Goal: Task Accomplishment & Management: Manage account settings

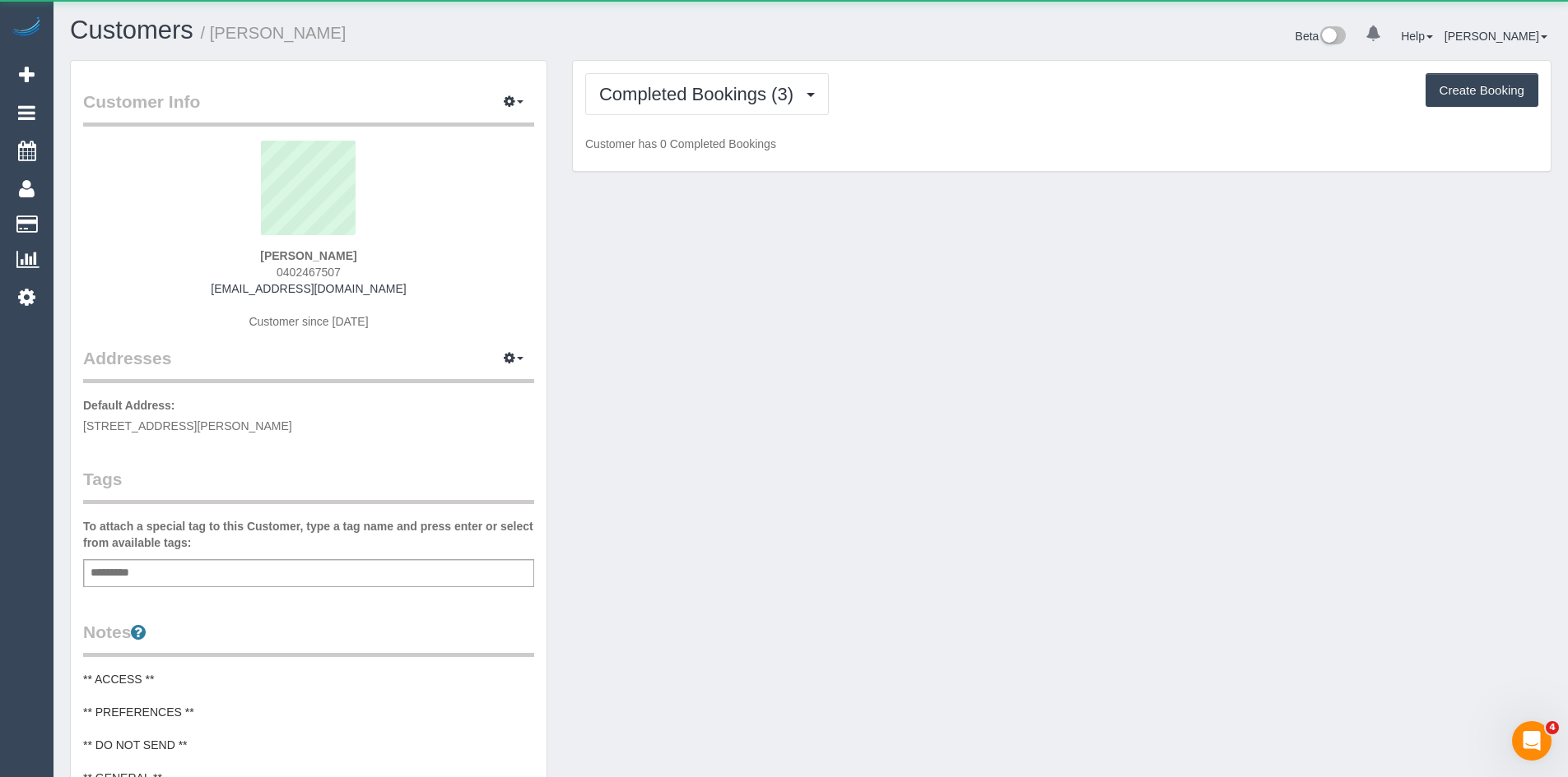
scroll to position [1352, 1568]
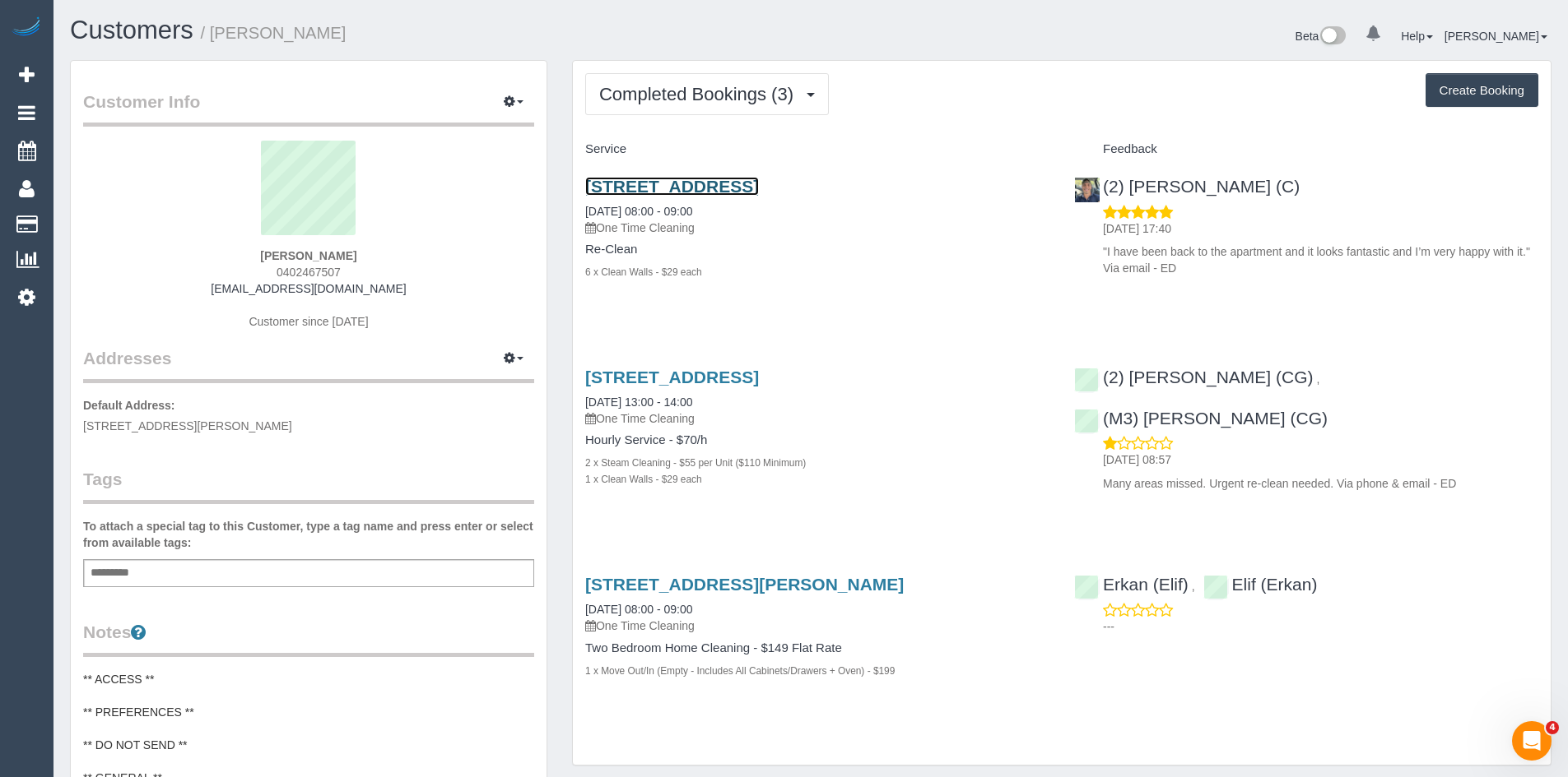
click at [677, 189] on link "57 Dover St, Flemington, Unit 17, Flemington, VIC 3031" at bounding box center [672, 187] width 173 height 19
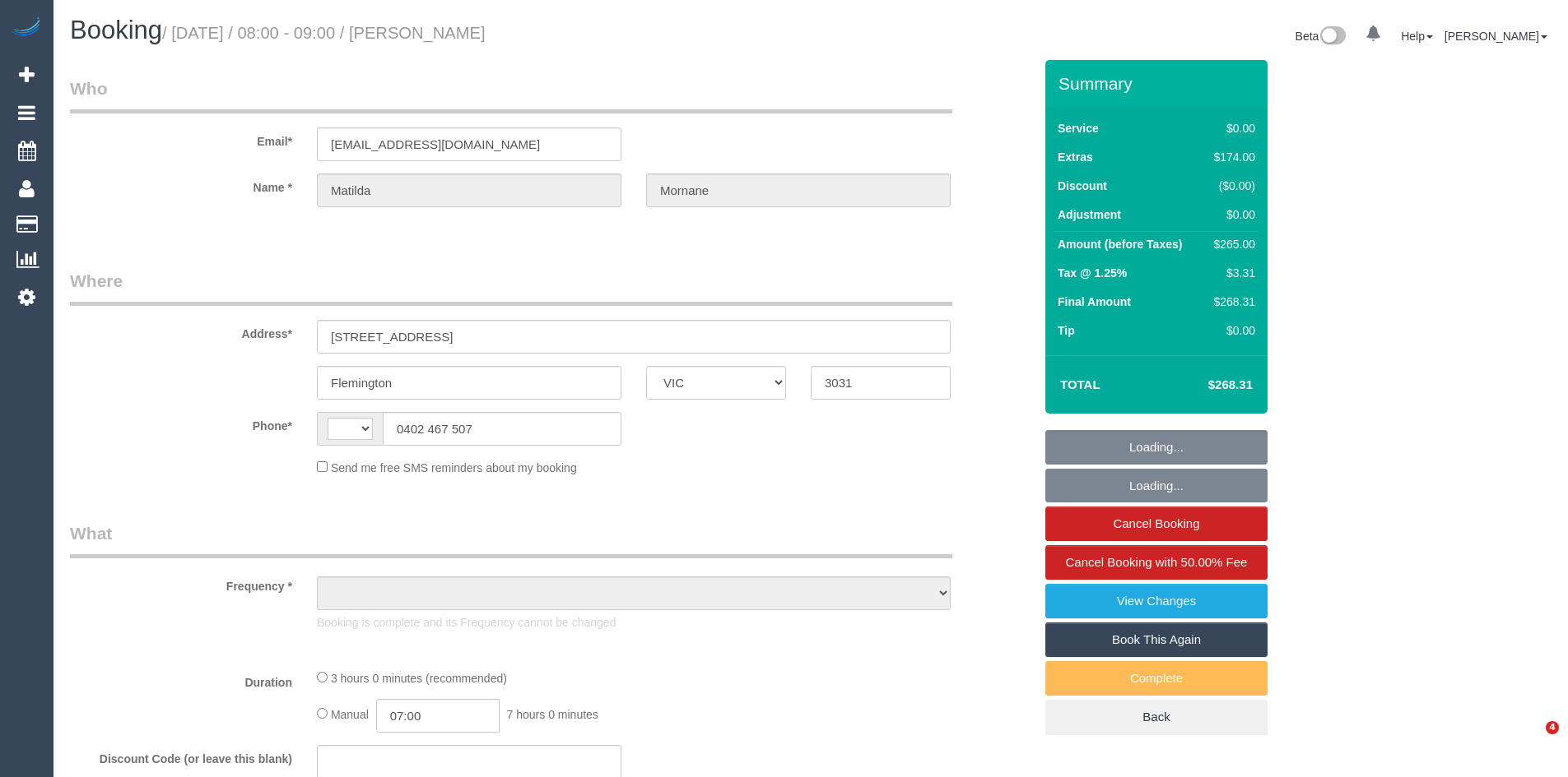
select select "VIC"
select select "string:AU"
select select "object:740"
select select "string:stripe-pm_1RsFsd2GScqysDRVgSeO7wtR"
select select "number:29"
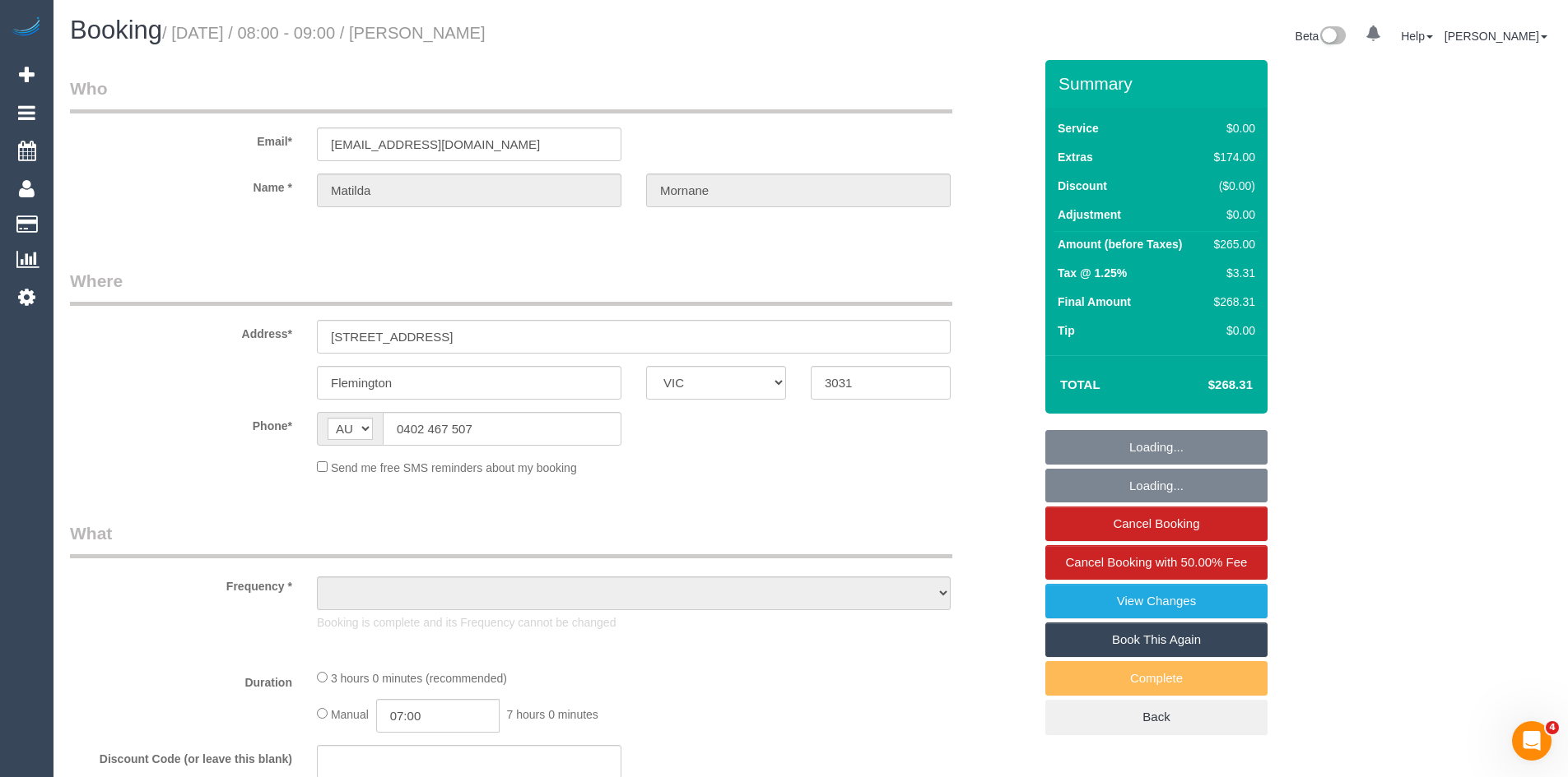
select select "number:14"
select select "number:18"
select select "number:24"
select select "number:13"
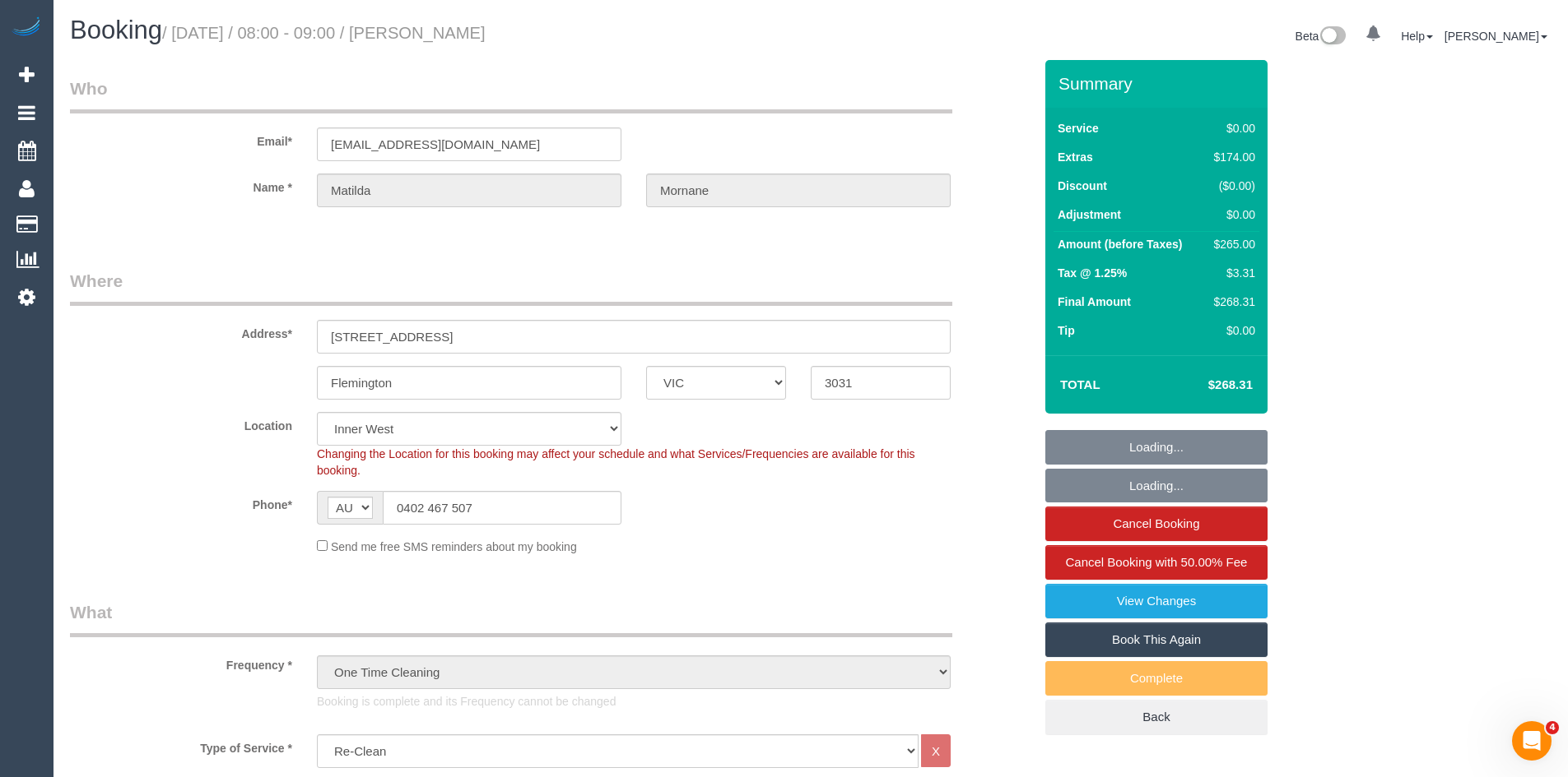
select select "object:804"
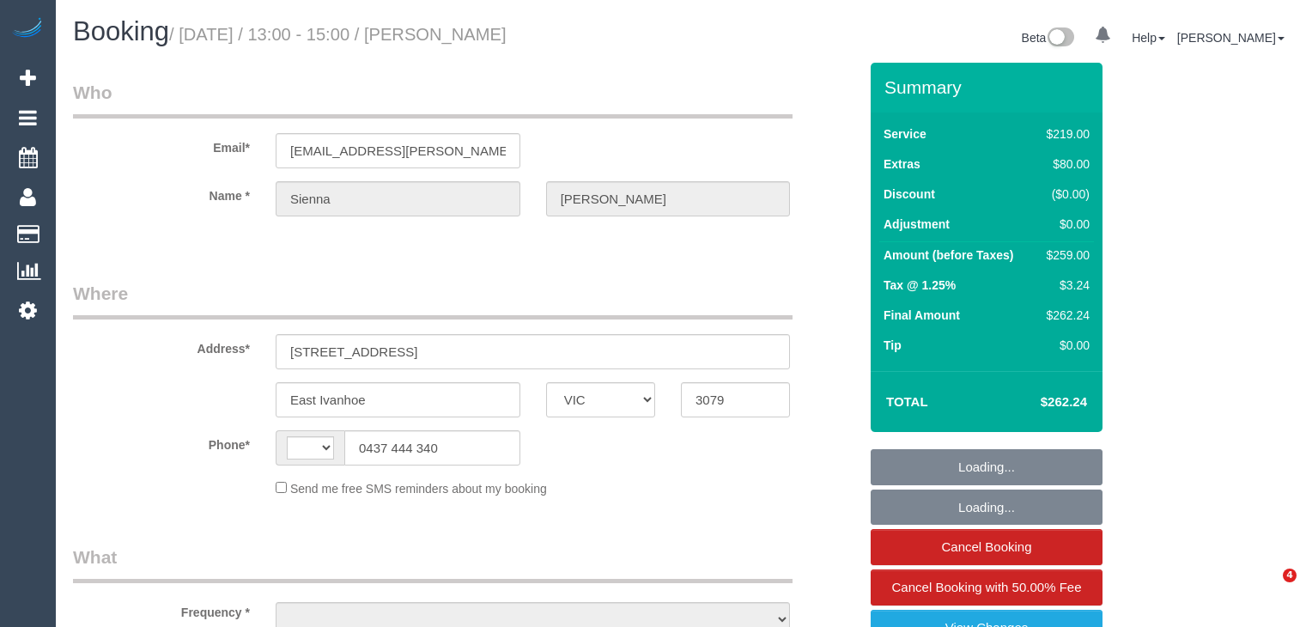
select select "VIC"
select select "number:27"
select select "number:14"
select select "number:19"
select select "number:24"
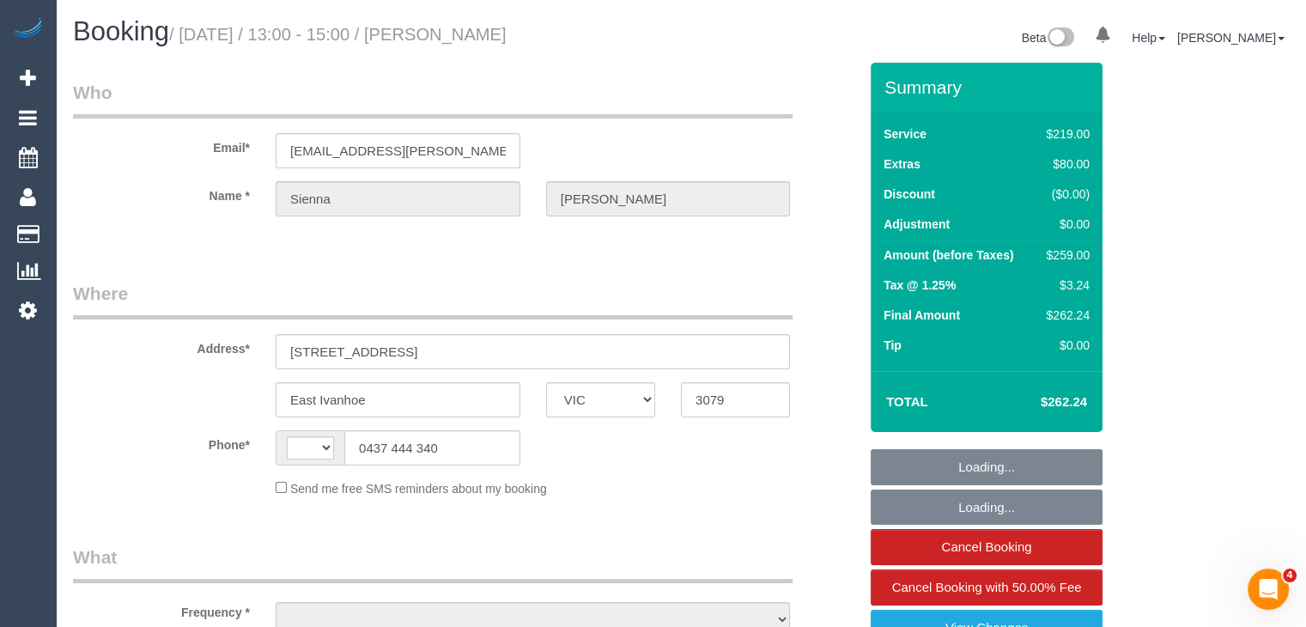
select select "number:33"
select select "number:13"
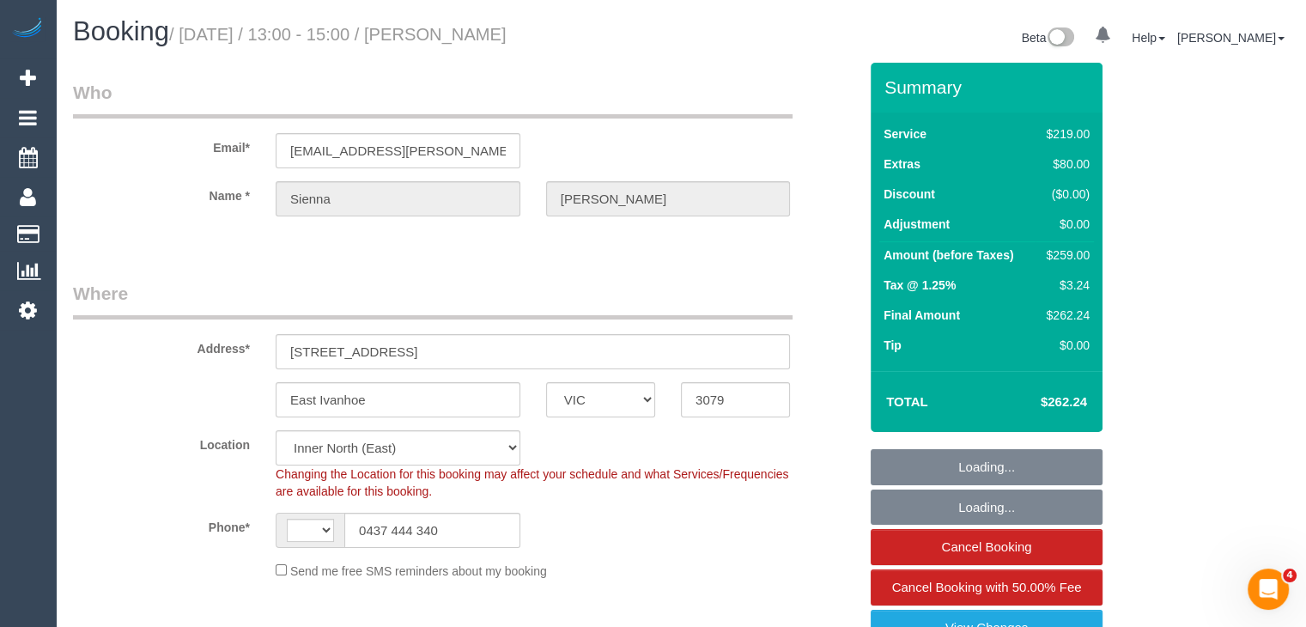
select select "string:stripe-pm_1RwvrH2GScqysDRVhzozX3yK"
select select "string:AU"
select select "object:1694"
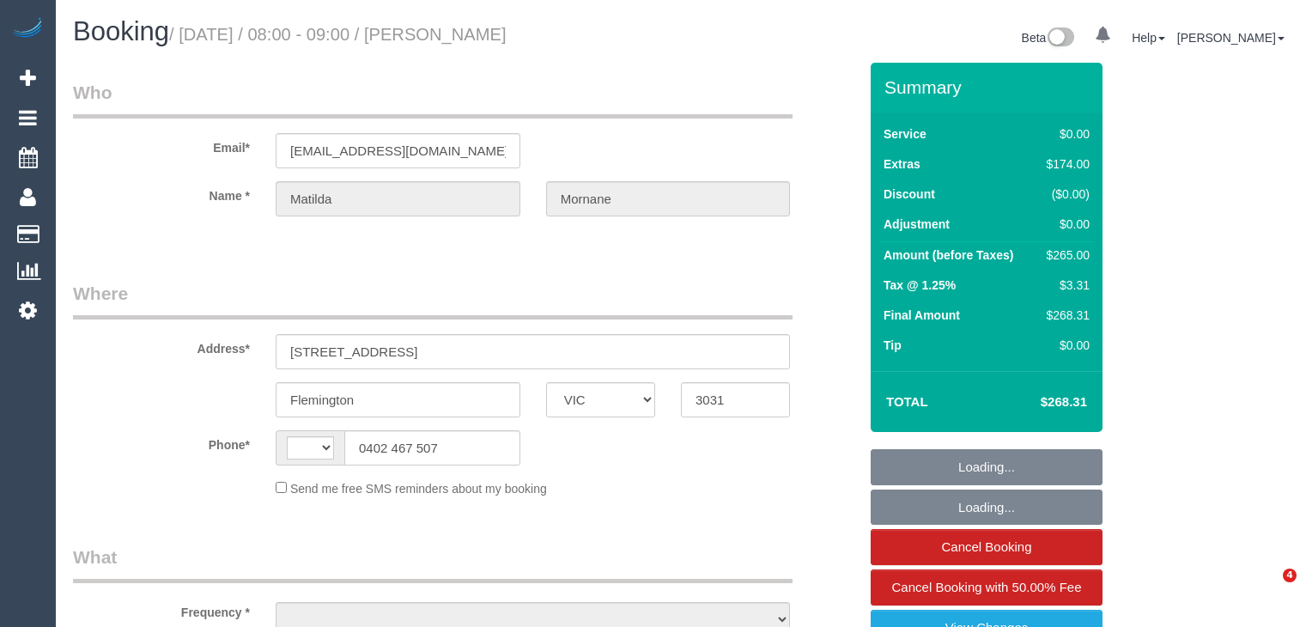
select select "VIC"
select select "object:347"
select select "string:stripe-pm_1RsFsd2GScqysDRVgSeO7wtR"
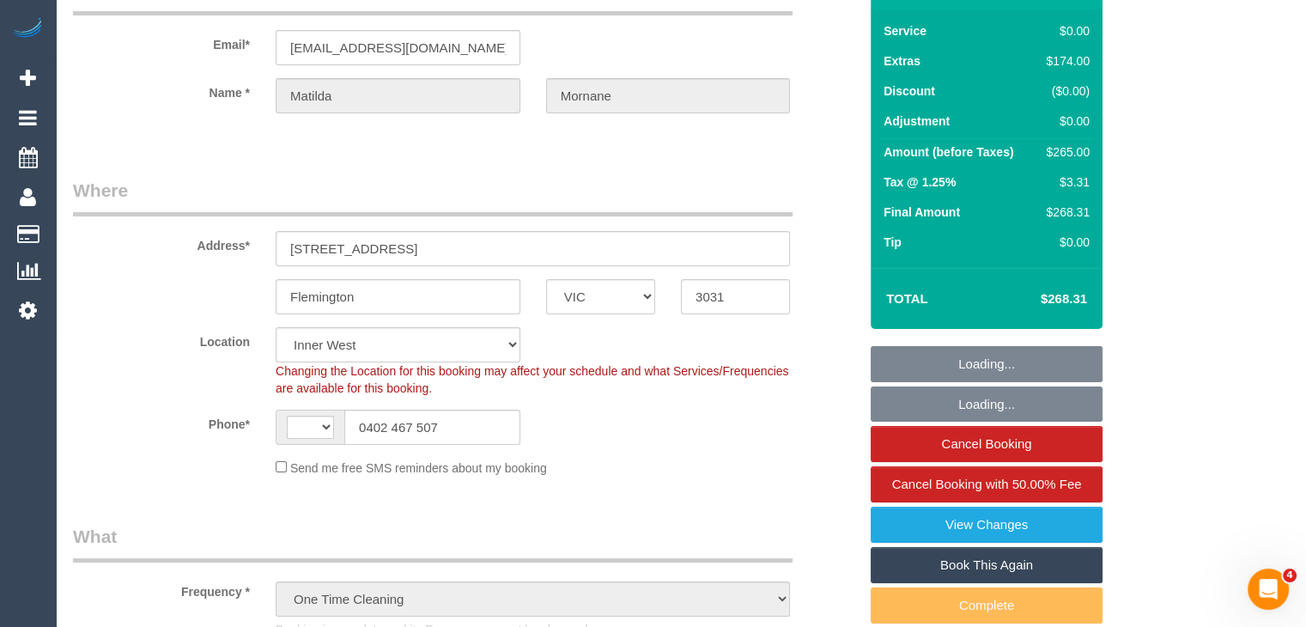
select select "object:500"
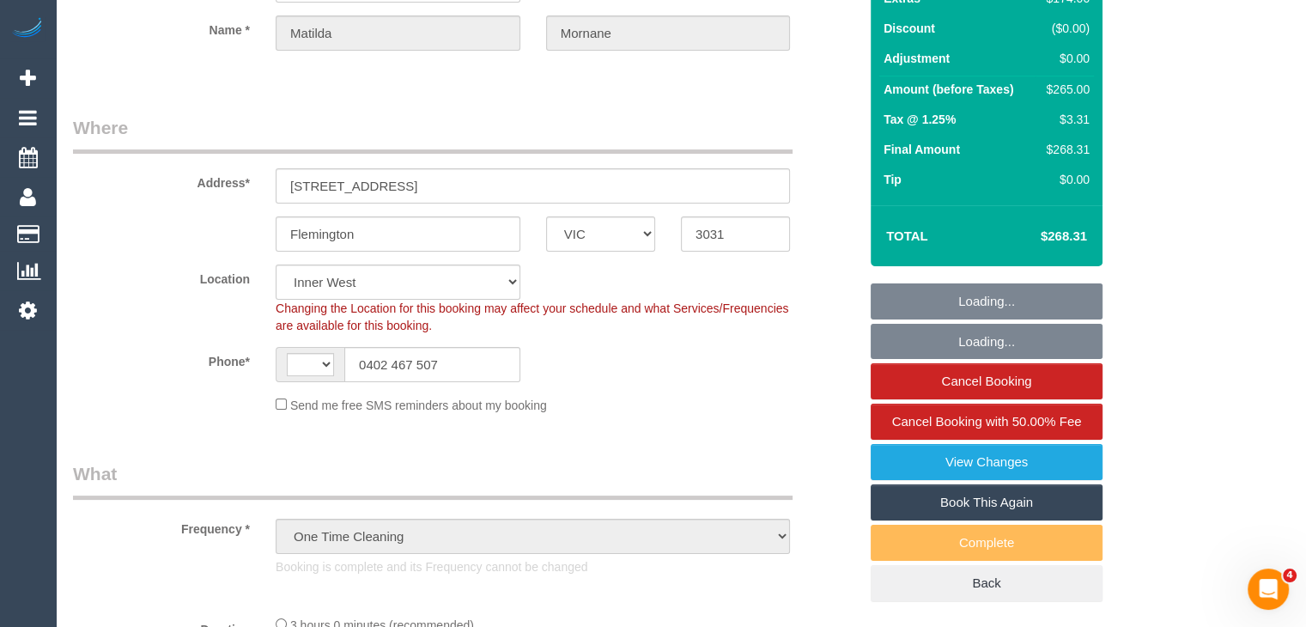
select select "string:AU"
select select "number:29"
select select "number:14"
select select "number:18"
select select "number:24"
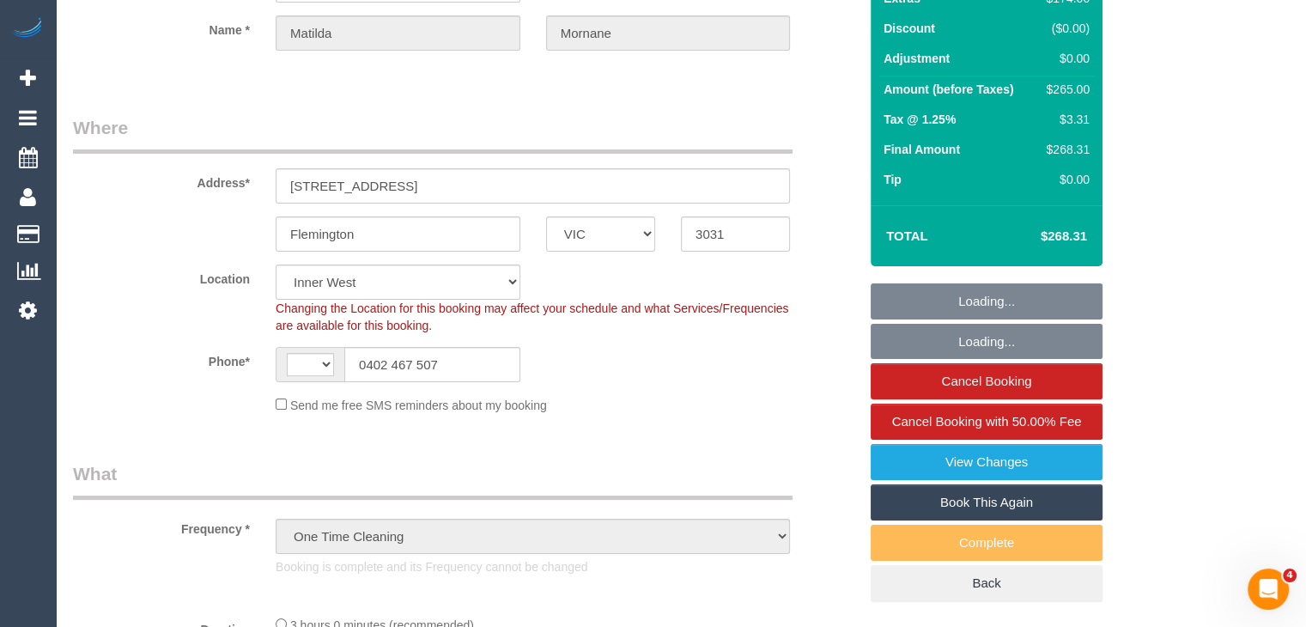
select select "number:13"
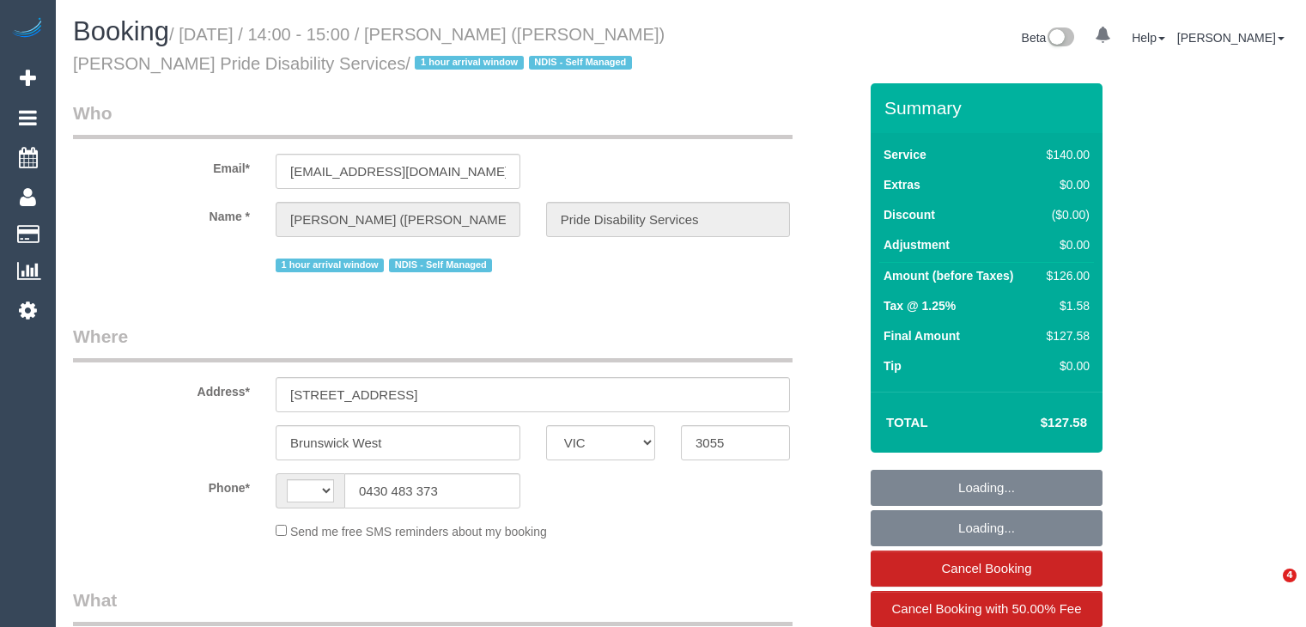
select select "VIC"
select select "string:stripe-pm_1QHHhz2GScqysDRVBAe2l5xQ"
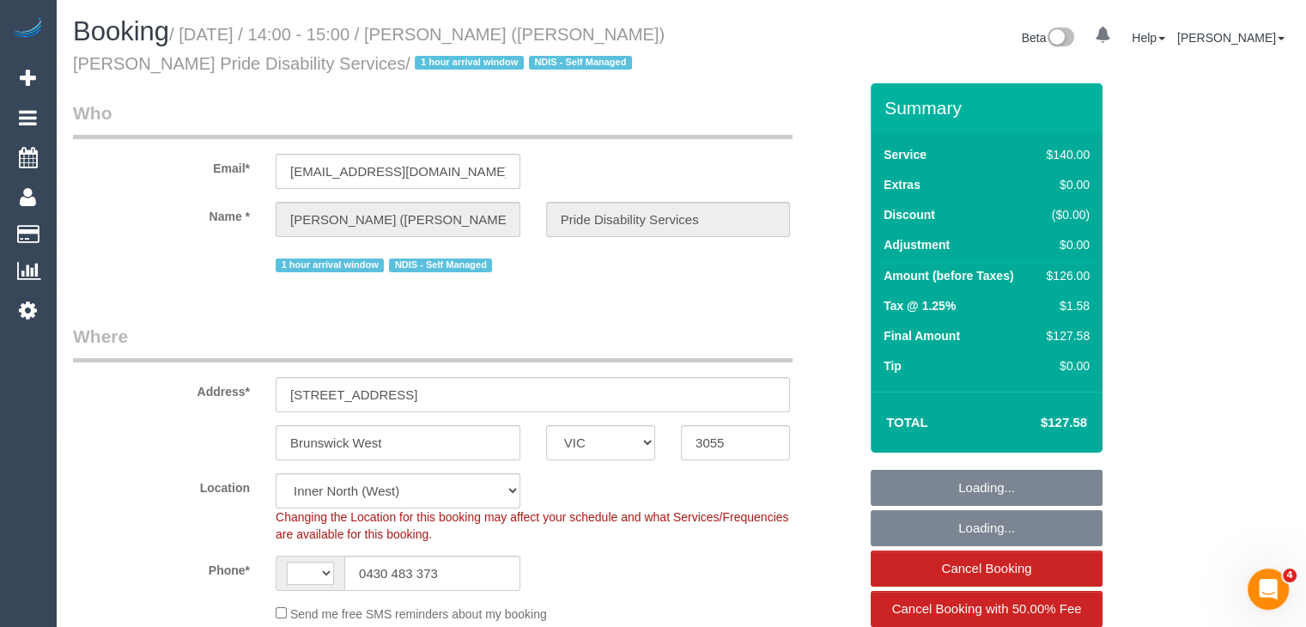
select select "string:AU"
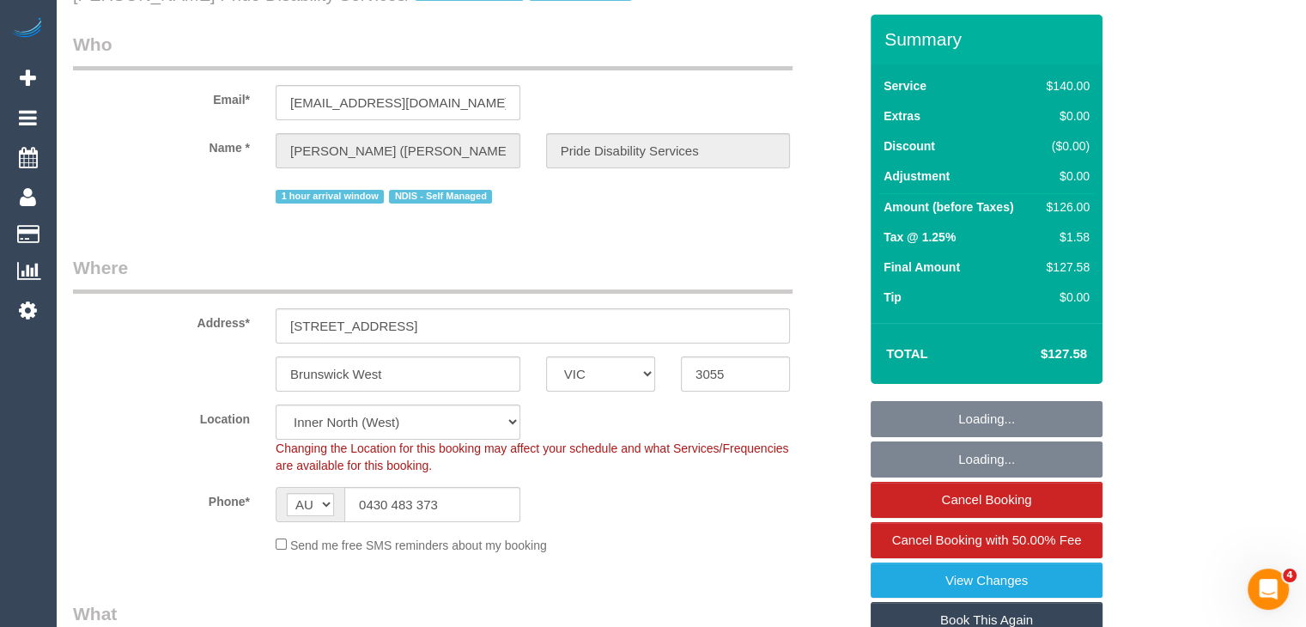
select select "object:742"
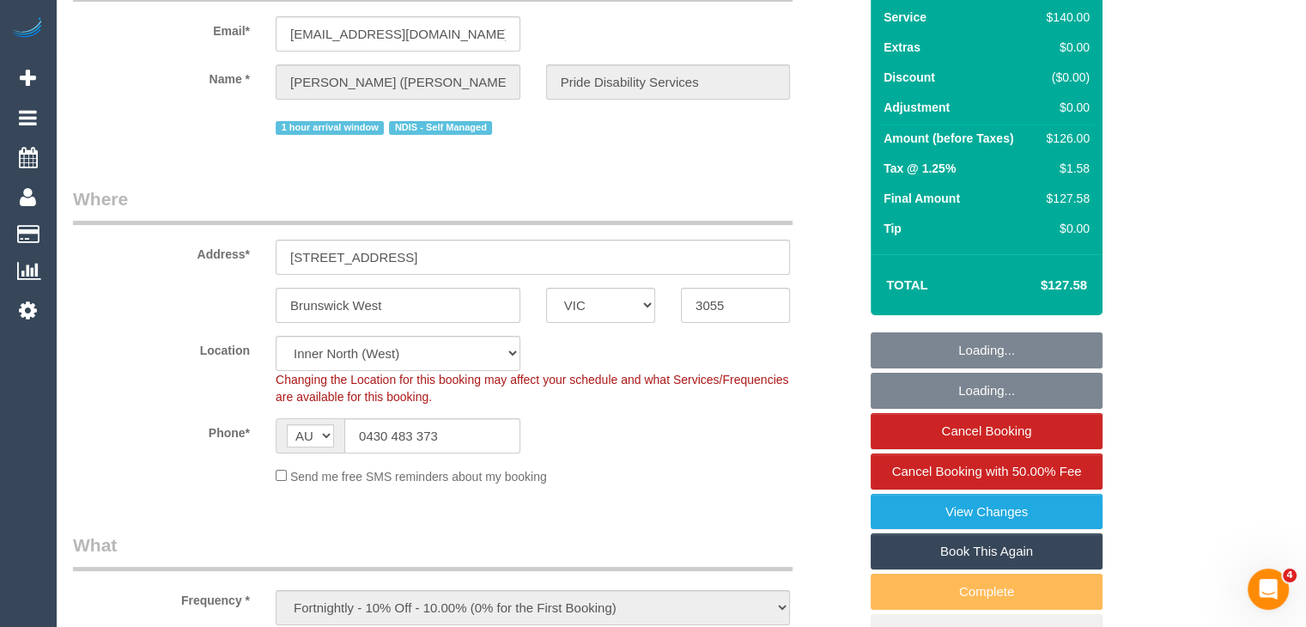
scroll to position [343, 0]
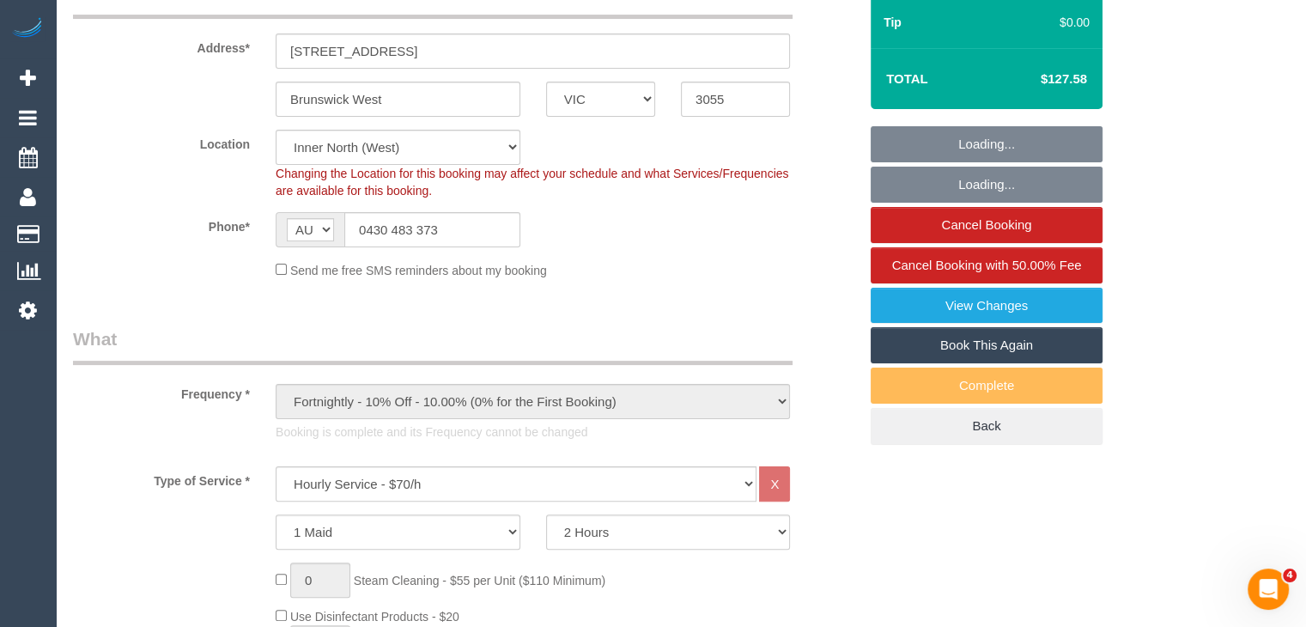
select select "number:28"
select select "number:14"
select select "number:19"
select select "number:36"
select select "number:34"
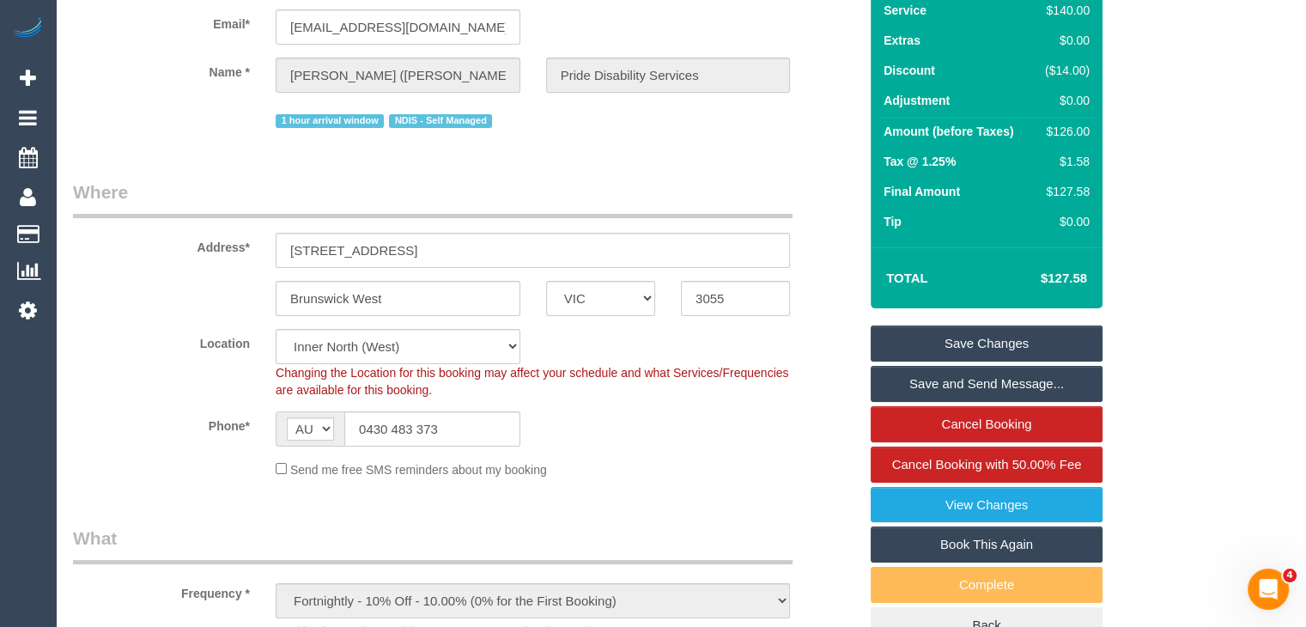
scroll to position [0, 0]
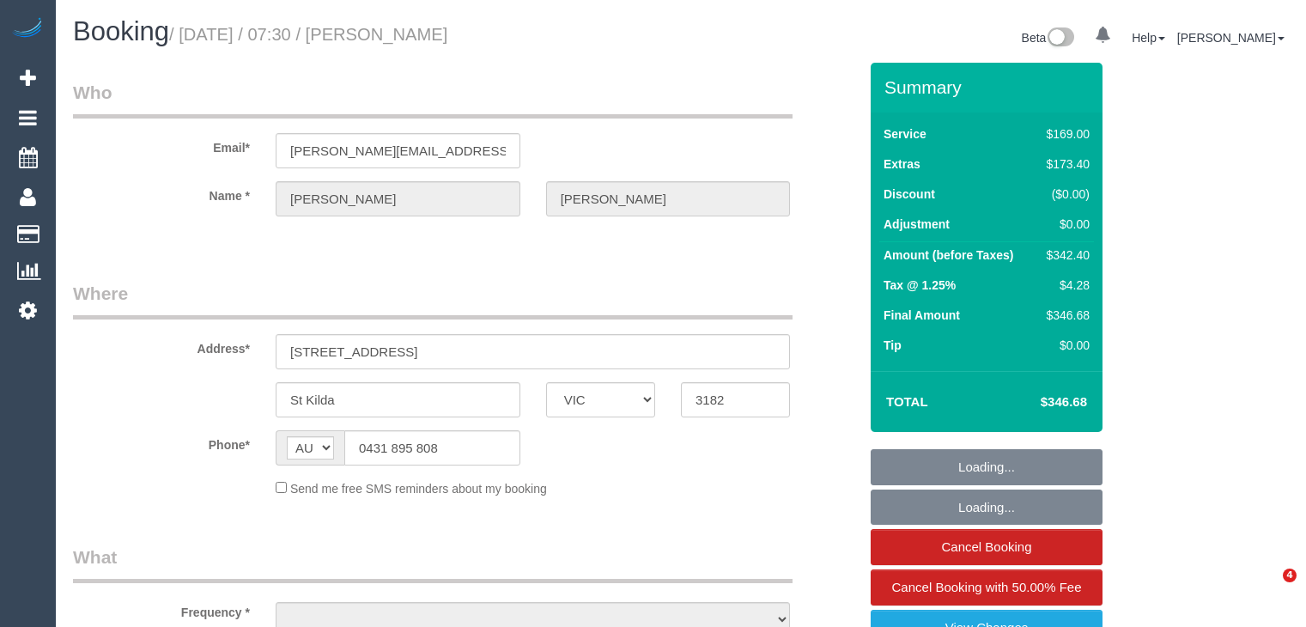
select select "VIC"
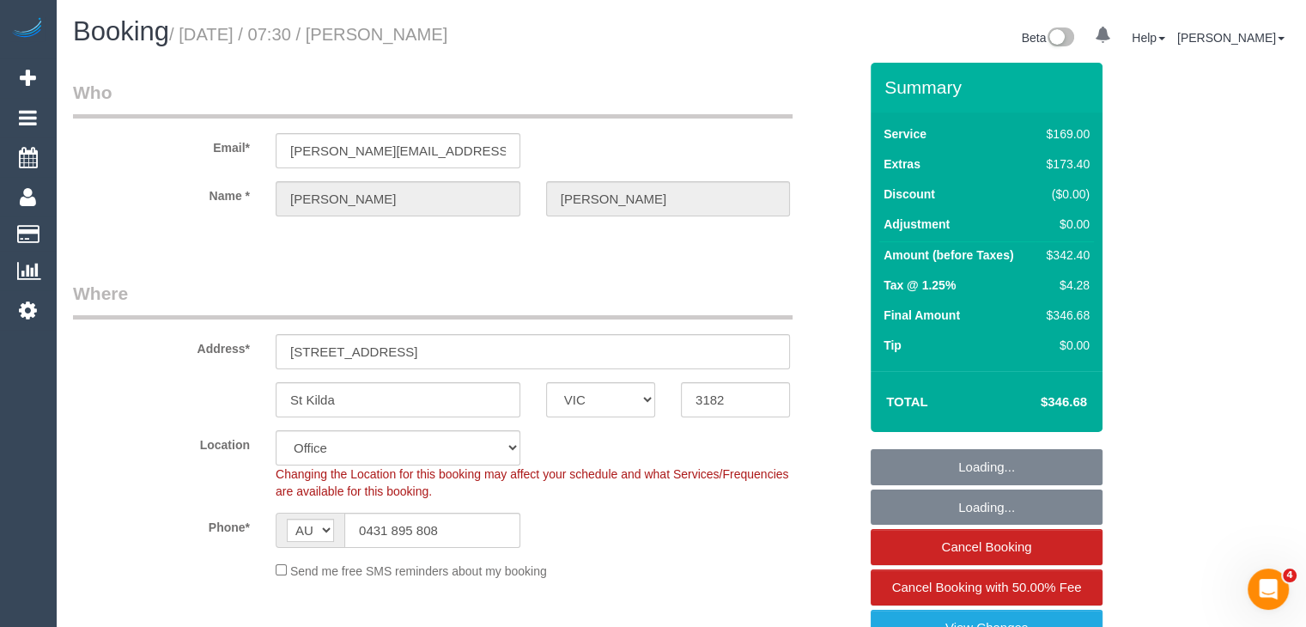
select select "object:572"
select select "string:stripe-pm_1RsLEf2GScqysDRVexlhVqar"
select select "number:28"
select select "number:14"
select select "number:18"
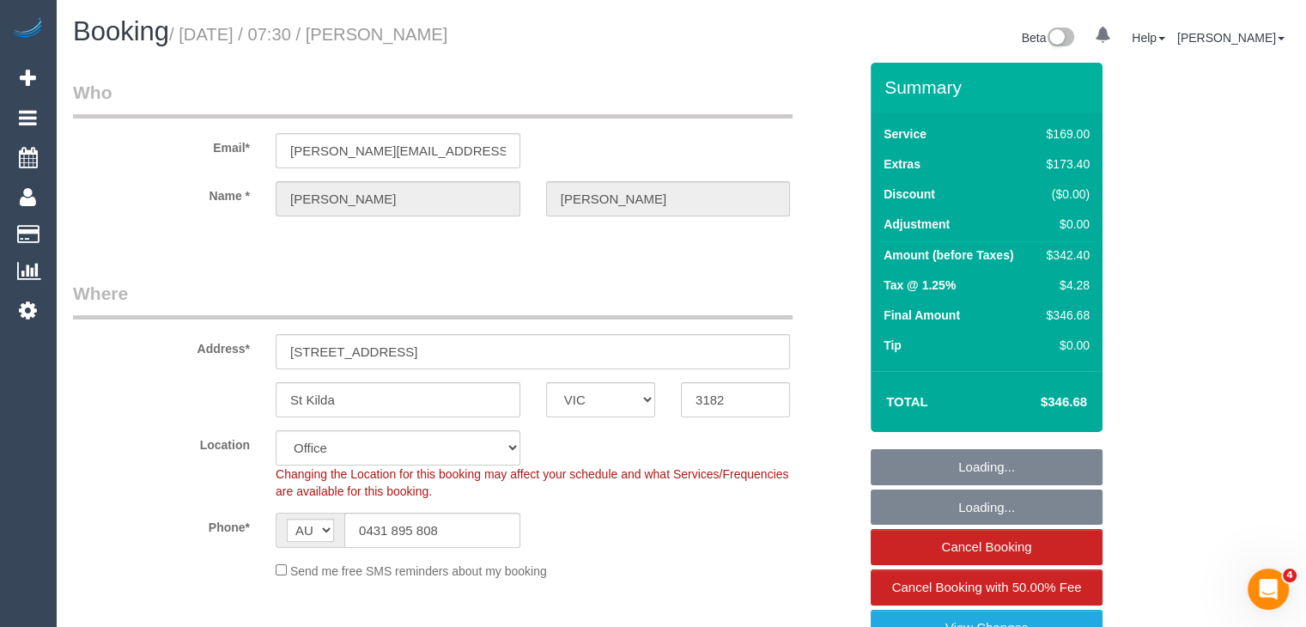
select select "number:36"
select select "number:26"
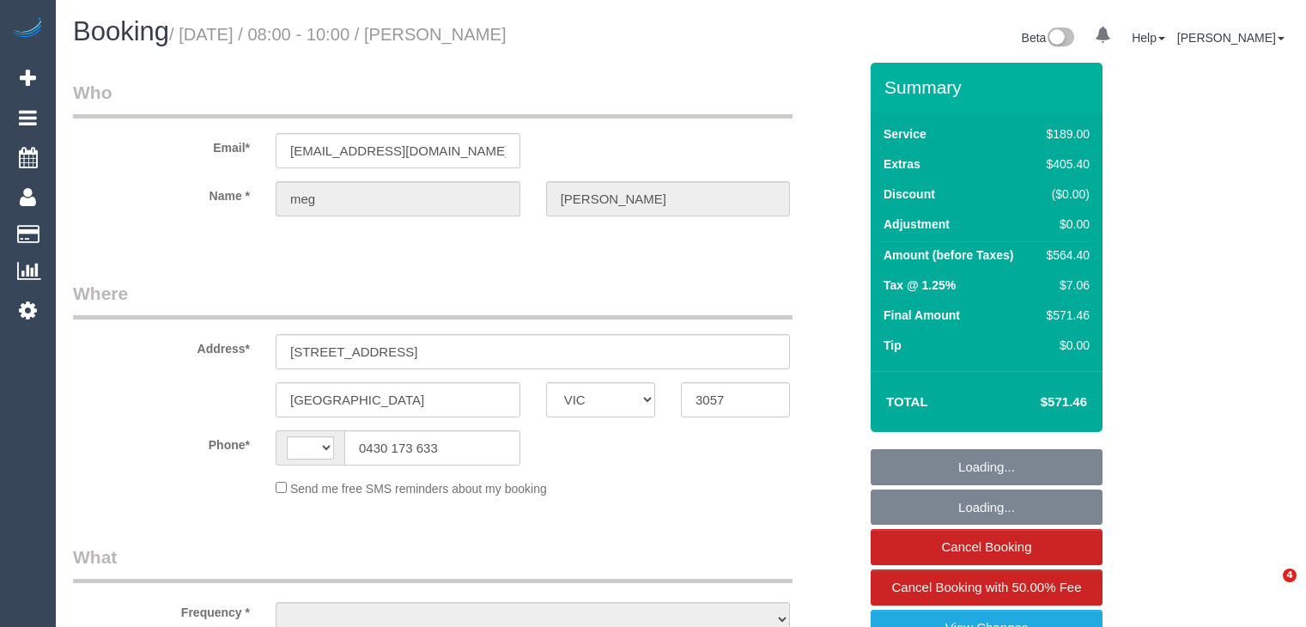
select select "VIC"
select select "string:AU"
select select "object:732"
select select "string:stripe-pm_1S0cmp2GScqysDRV79EpzOAO"
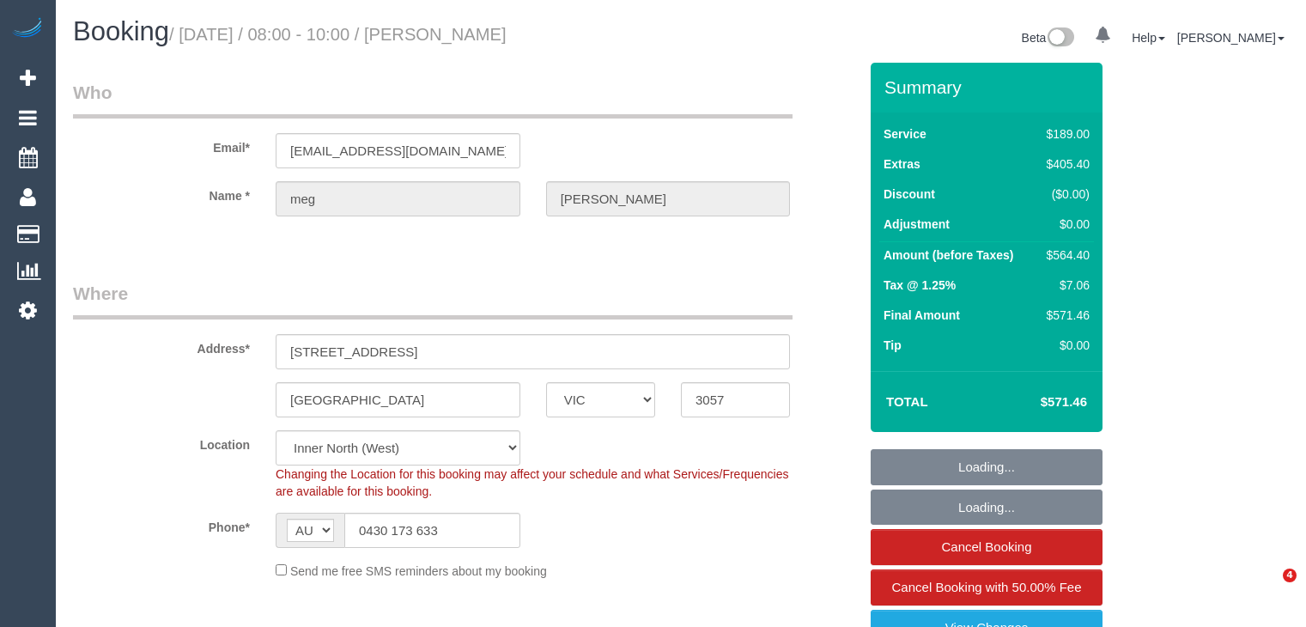
select select "spot1"
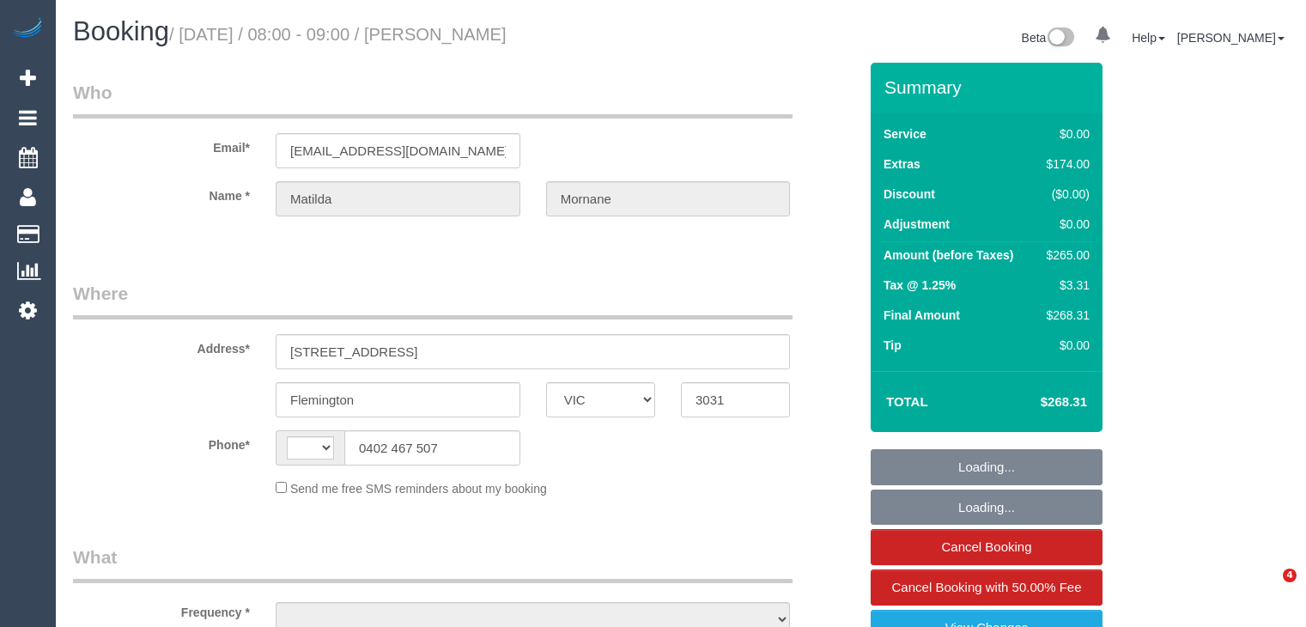
select select "VIC"
select select "string:AU"
select select "object:653"
select select "string:stripe-pm_1RsFsd2GScqysDRVgSeO7wtR"
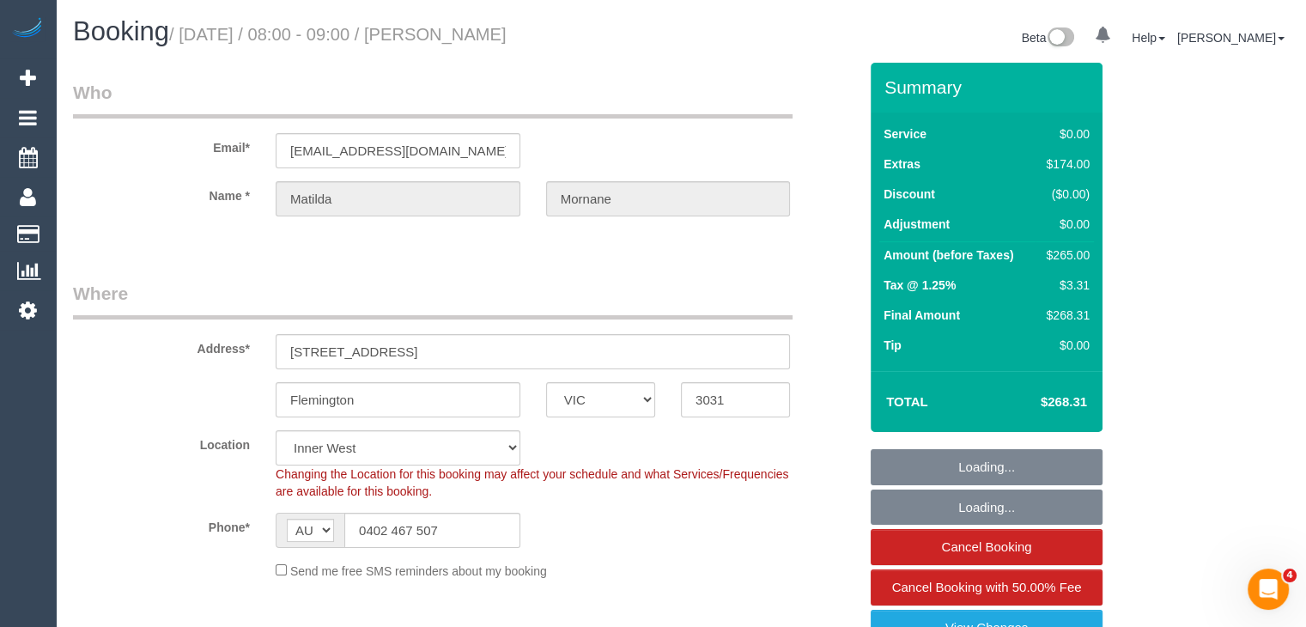
select select "number:29"
select select "number:14"
select select "number:18"
select select "number:24"
select select "number:13"
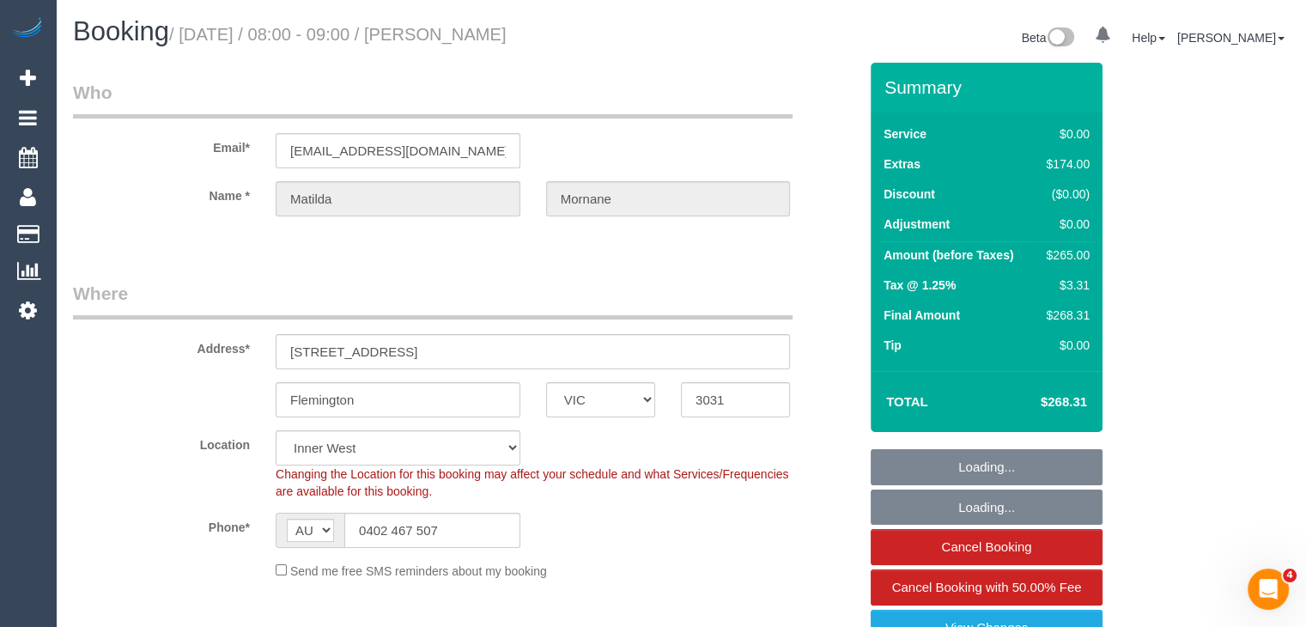
select select "object:804"
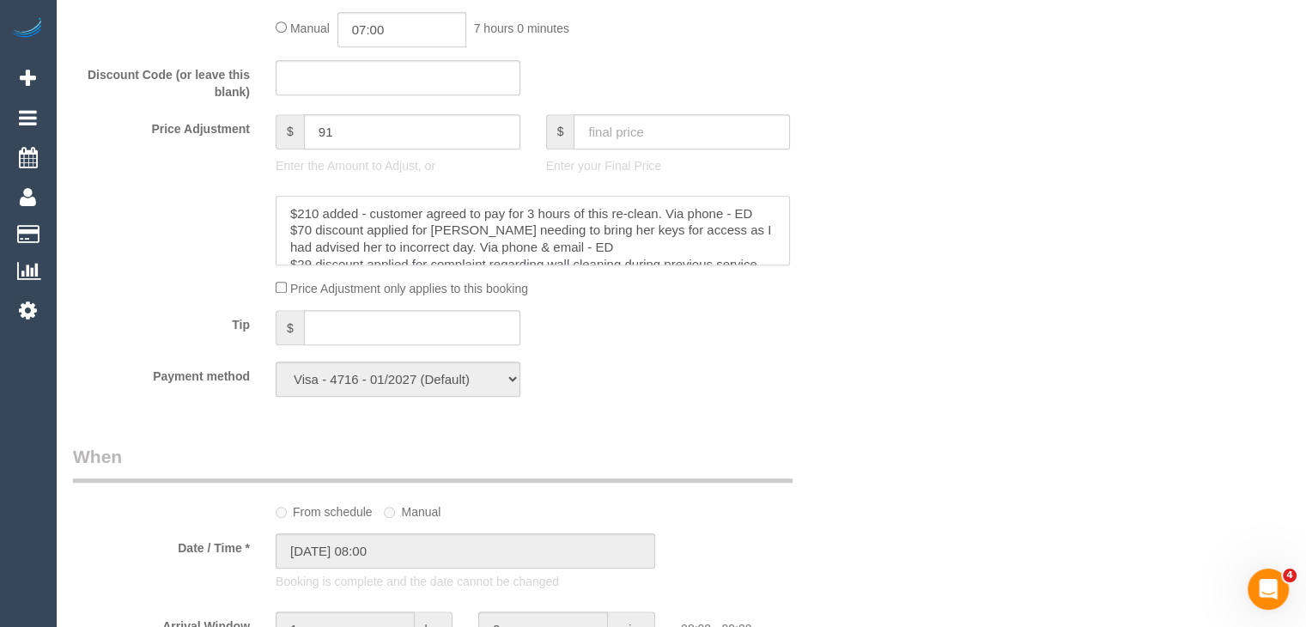
scroll to position [69, 0]
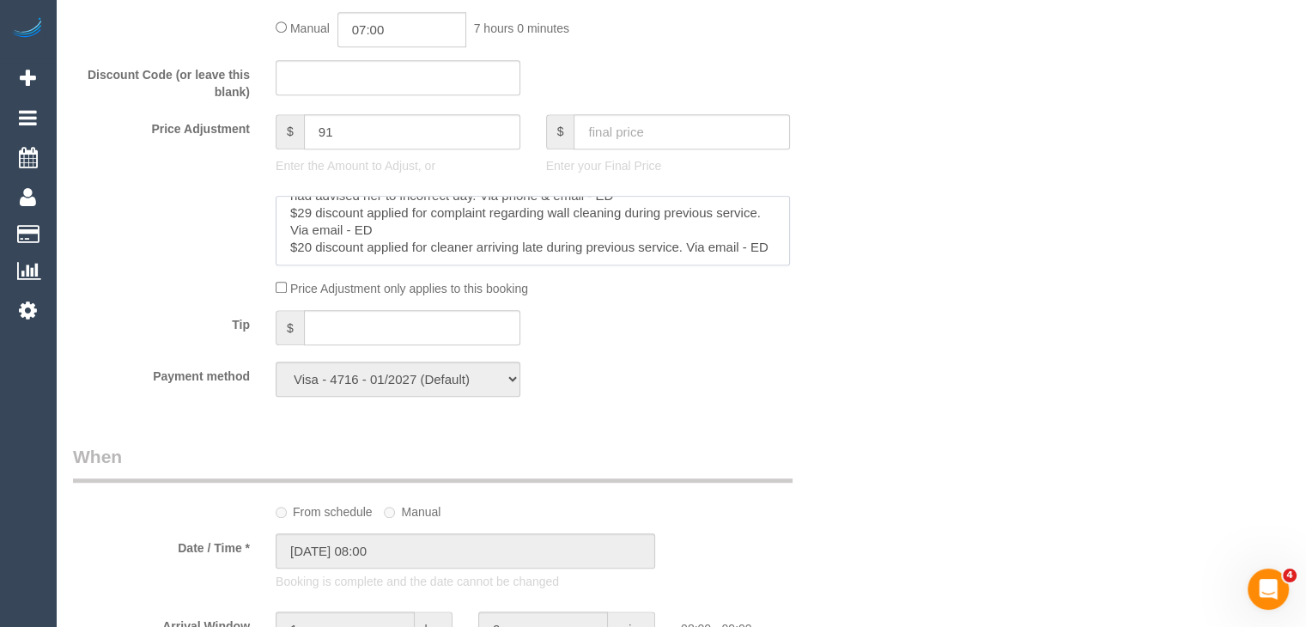
click at [618, 245] on textarea at bounding box center [533, 231] width 514 height 70
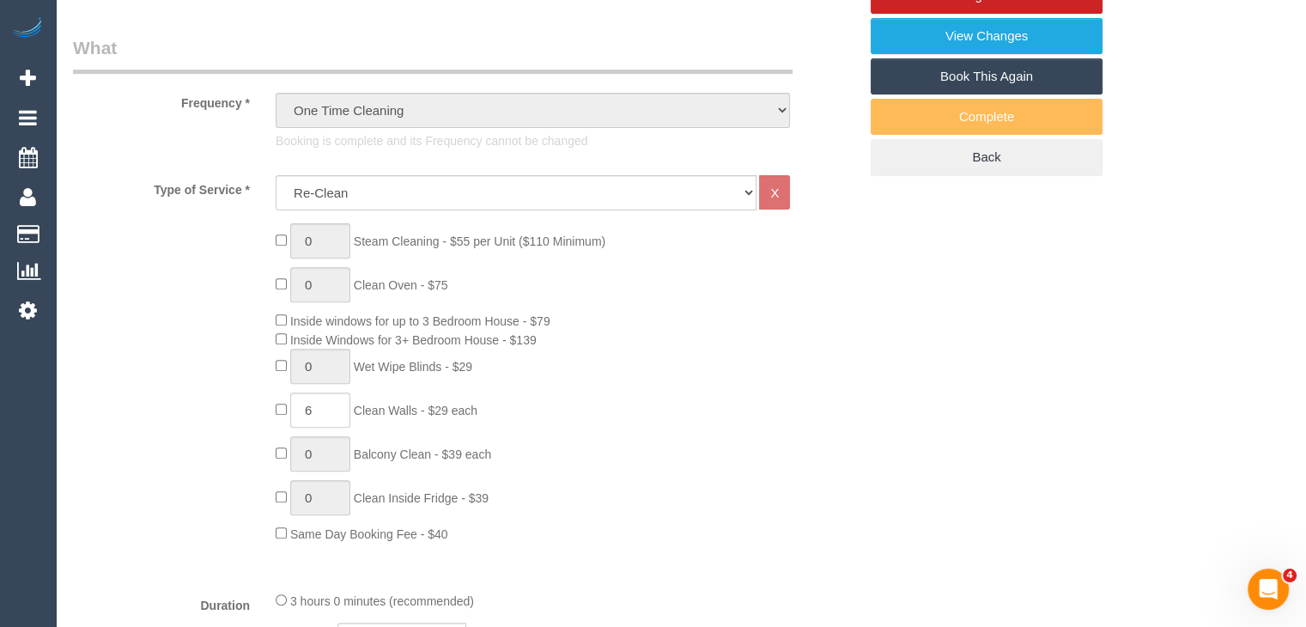
scroll to position [601, 0]
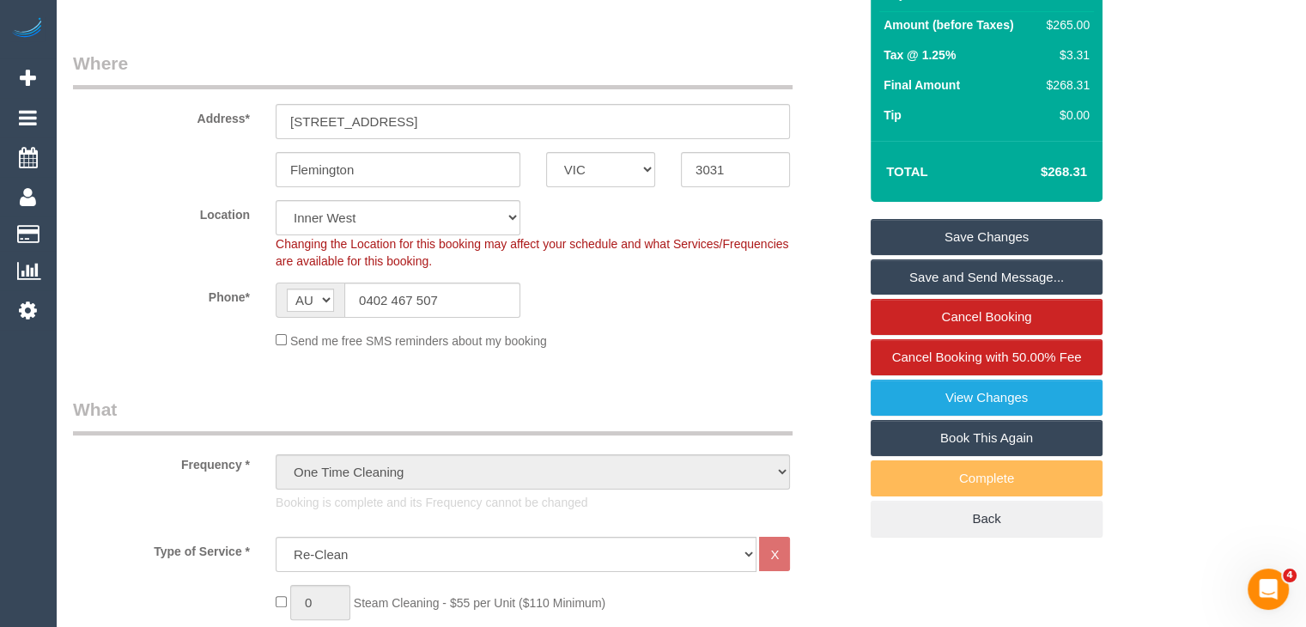
scroll to position [172, 0]
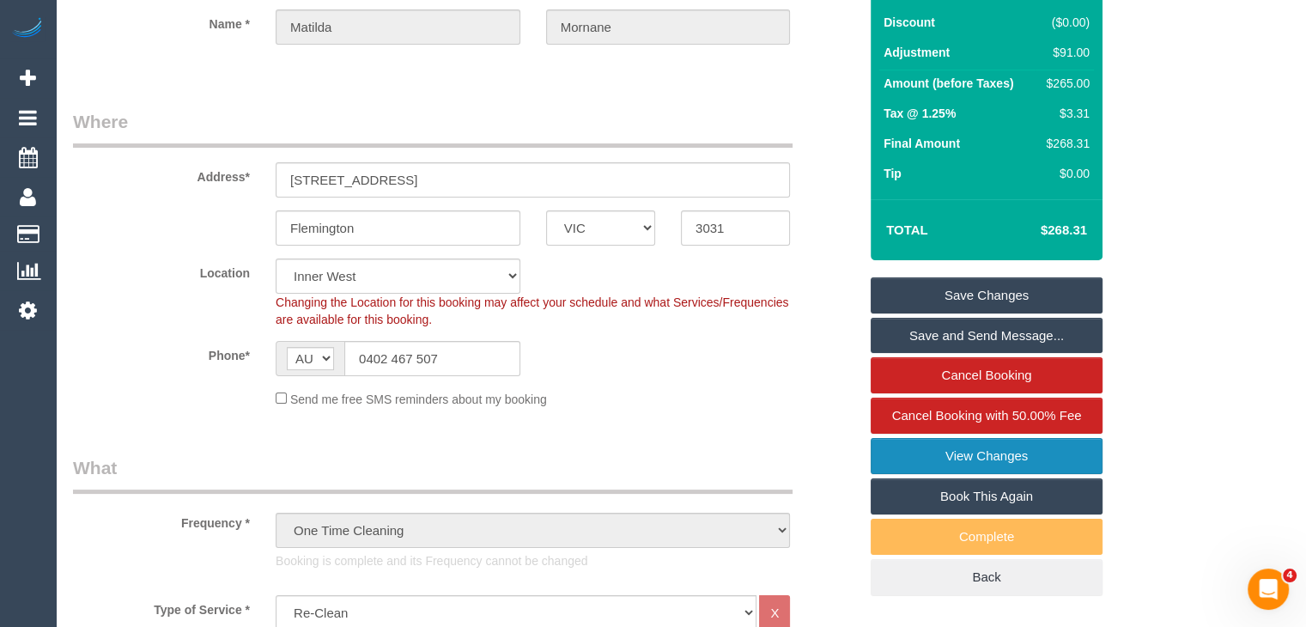
click at [984, 454] on link "View Changes" at bounding box center [987, 456] width 232 height 36
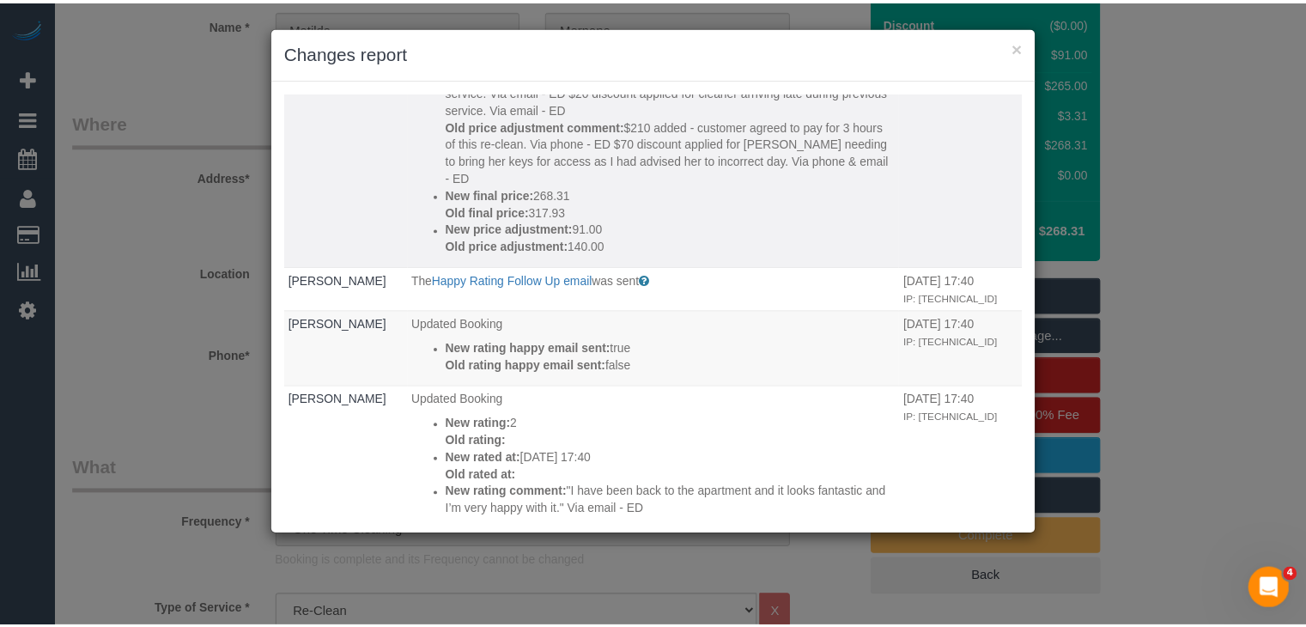
scroll to position [0, 0]
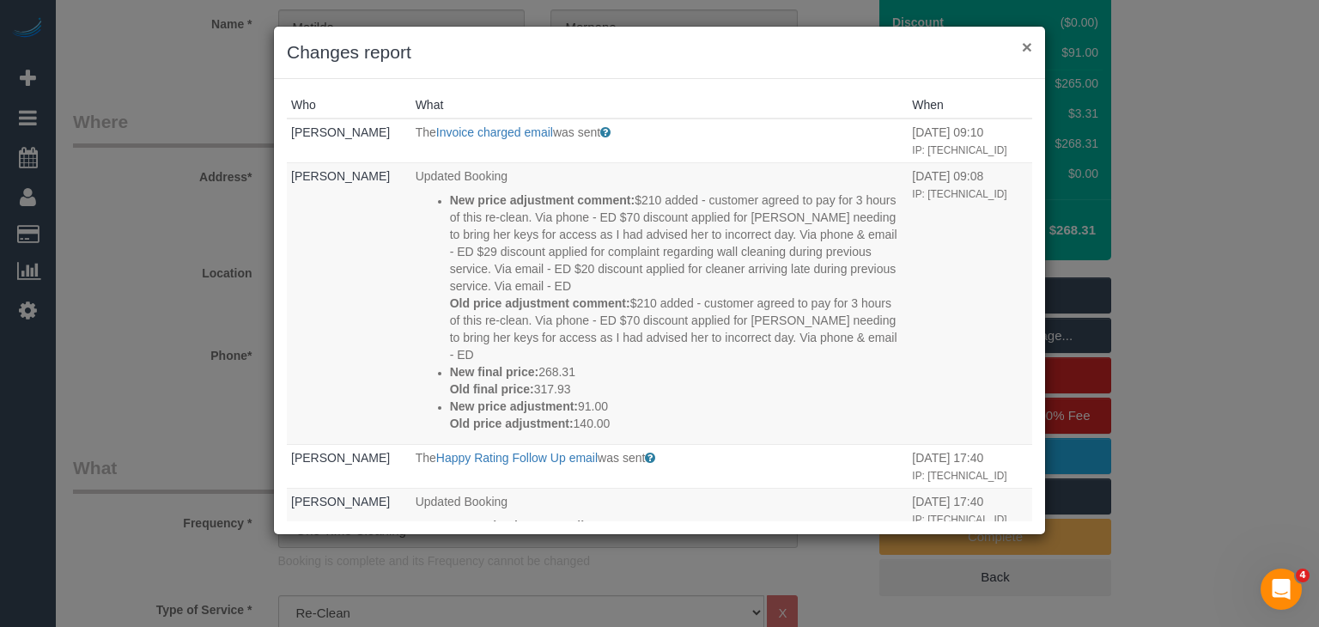
click at [1027, 46] on button "×" at bounding box center [1027, 47] width 10 height 18
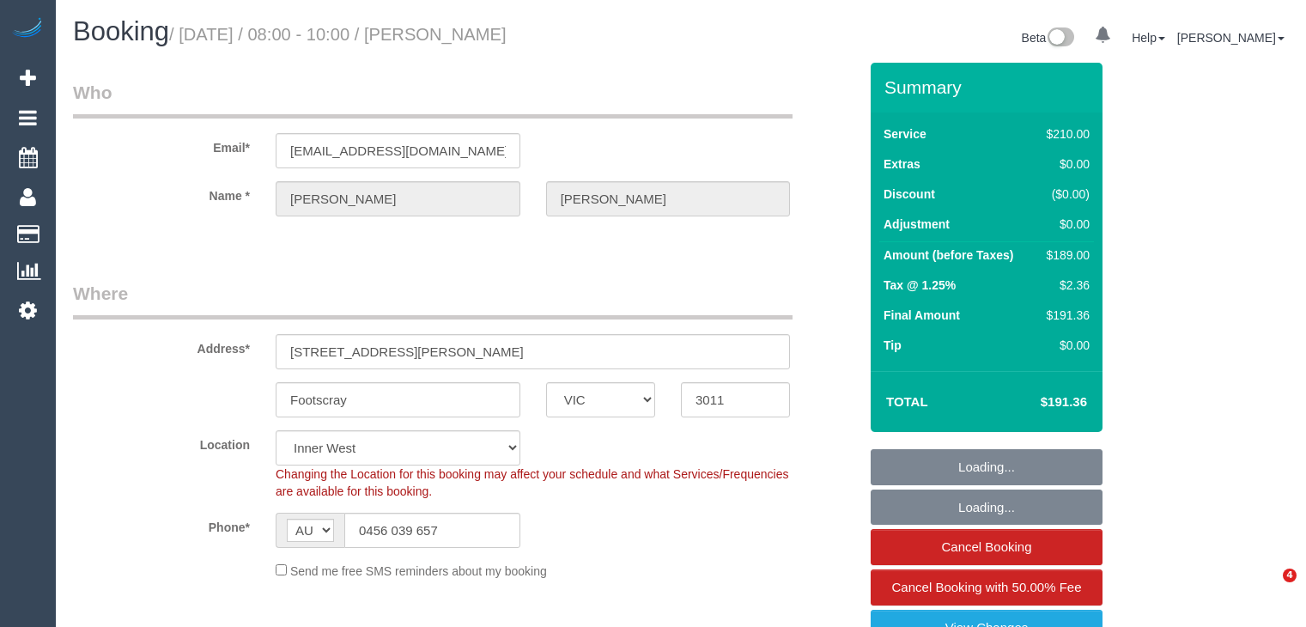
select select "VIC"
select select "180"
select select "number:29"
select select "number:14"
select select "number:19"
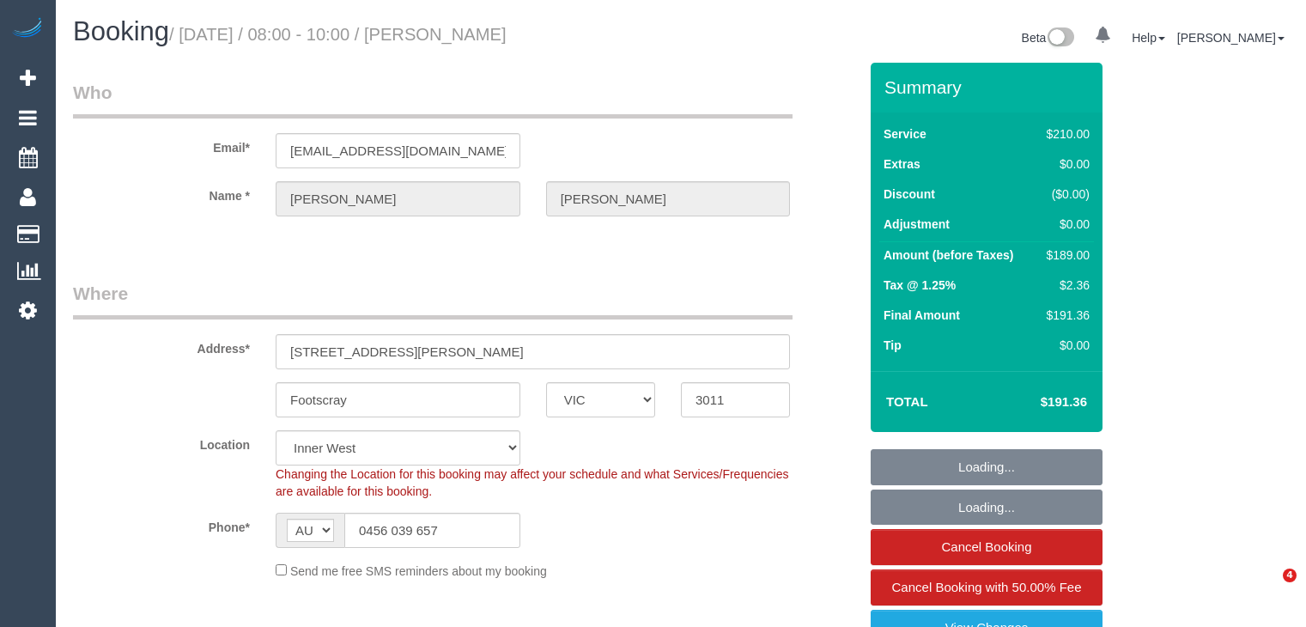
select select "number:25"
select select "number:34"
select select "object:1536"
select select "spot1"
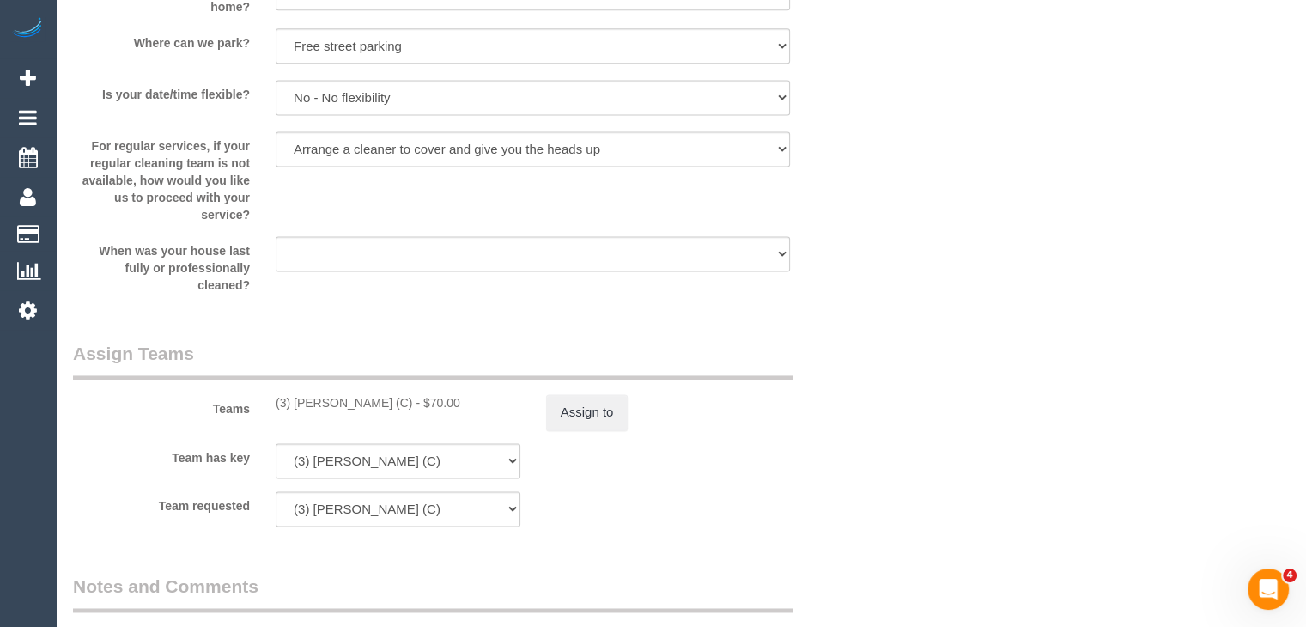
scroll to position [2404, 0]
